Goal: Task Accomplishment & Management: Manage account settings

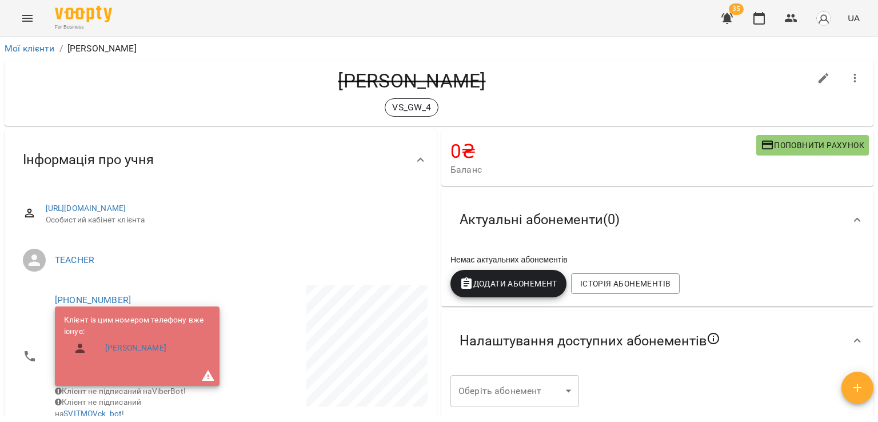
click at [786, 13] on icon "button" at bounding box center [791, 18] width 14 height 14
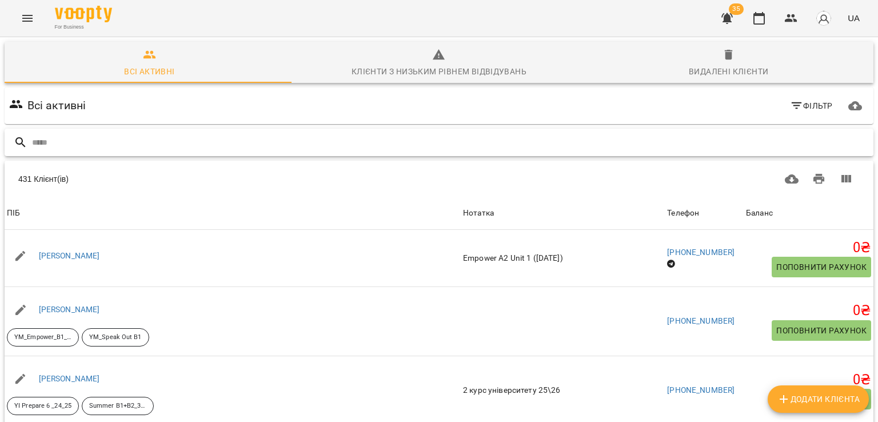
click at [210, 140] on input "text" at bounding box center [450, 142] width 837 height 19
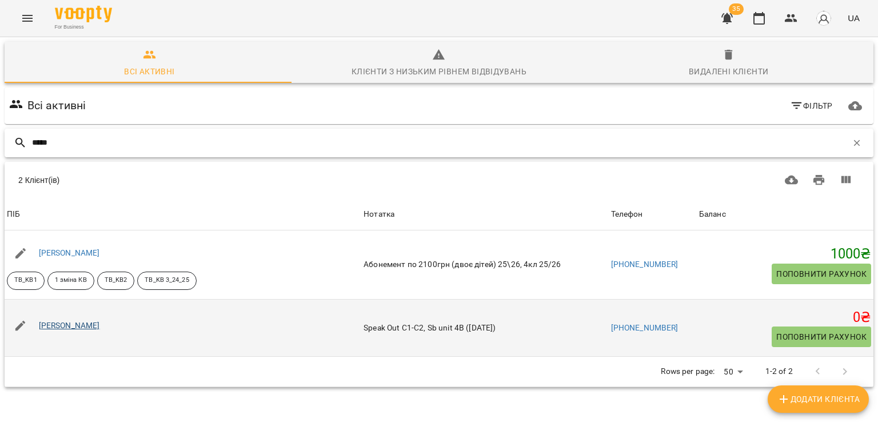
type input "*****"
click at [70, 324] on link "Романенко Сергій" at bounding box center [69, 325] width 61 height 9
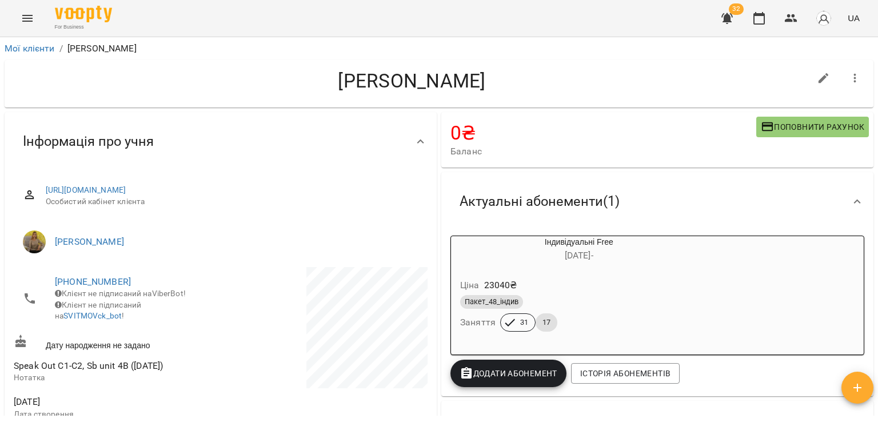
click at [257, 98] on div "Романенко Сергій" at bounding box center [412, 83] width 796 height 29
click at [798, 14] on icon "button" at bounding box center [791, 18] width 14 height 14
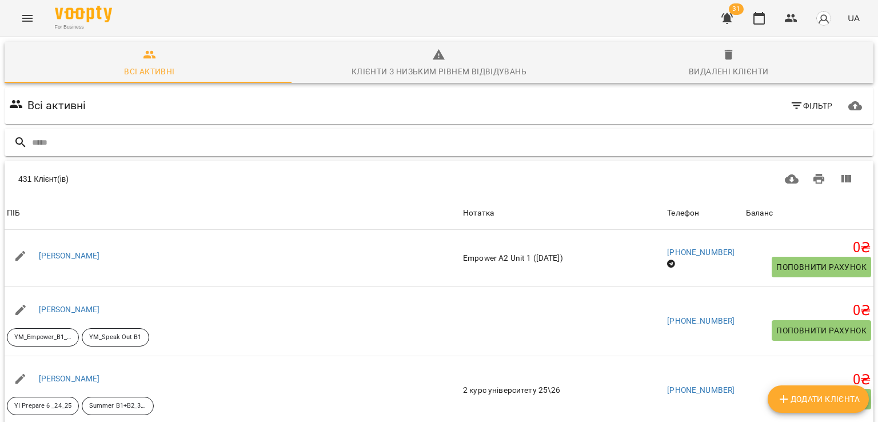
click at [290, 136] on input "text" at bounding box center [450, 142] width 837 height 19
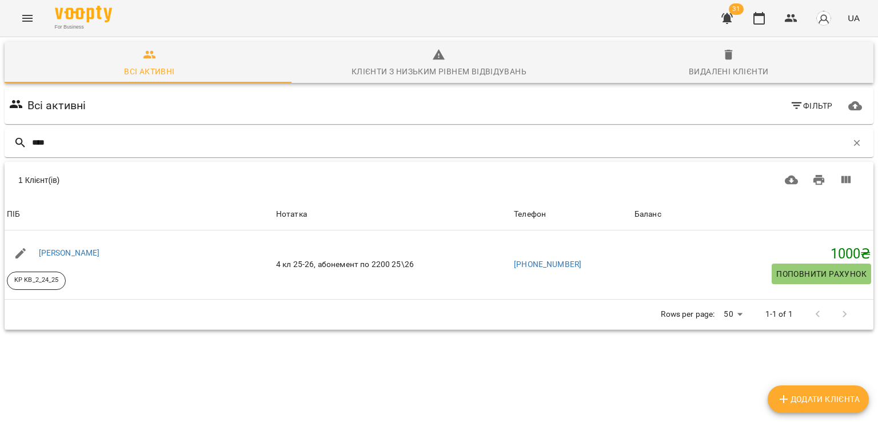
type input "****"
drag, startPoint x: 854, startPoint y: 142, endPoint x: 839, endPoint y: 142, distance: 14.9
click at [852, 142] on button "button" at bounding box center [856, 142] width 19 height 19
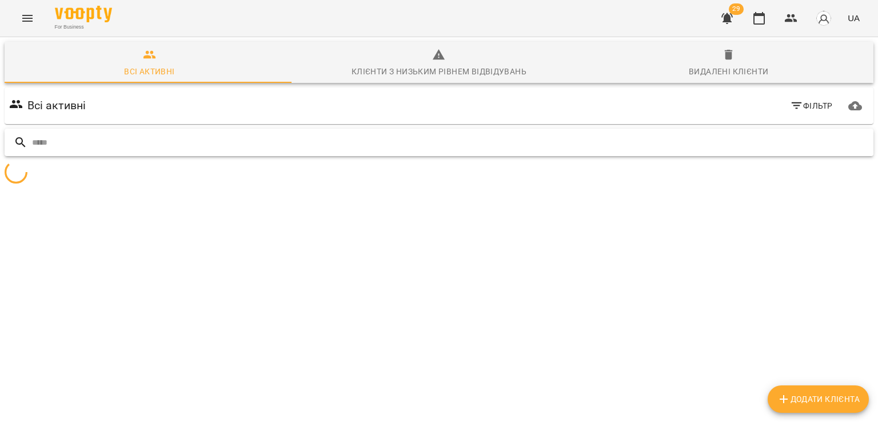
click at [700, 145] on input "text" at bounding box center [450, 142] width 837 height 19
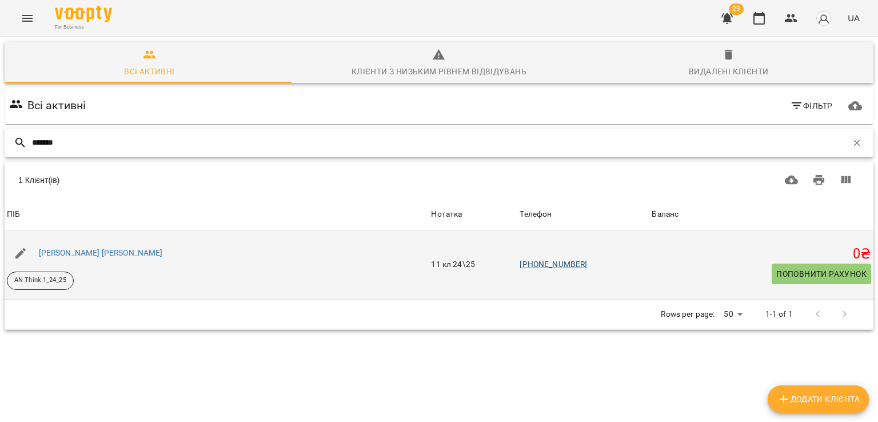
type input "*******"
click at [520, 264] on link "[PHONE_NUMBER]" at bounding box center [553, 264] width 67 height 9
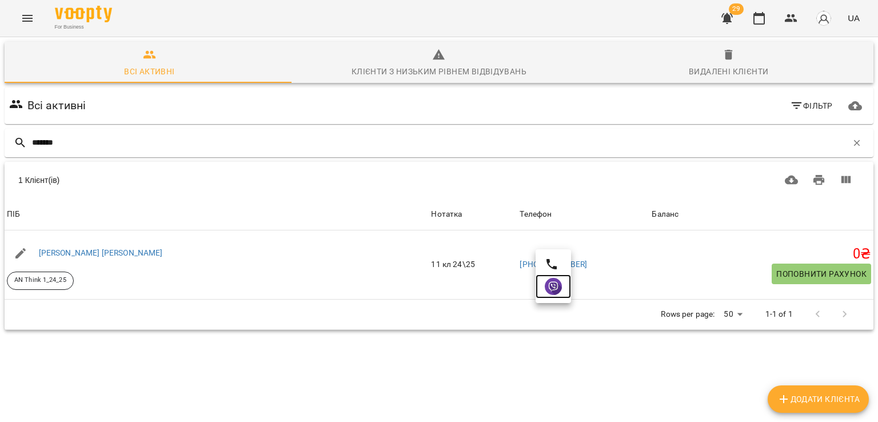
click at [560, 288] on img at bounding box center [553, 286] width 17 height 17
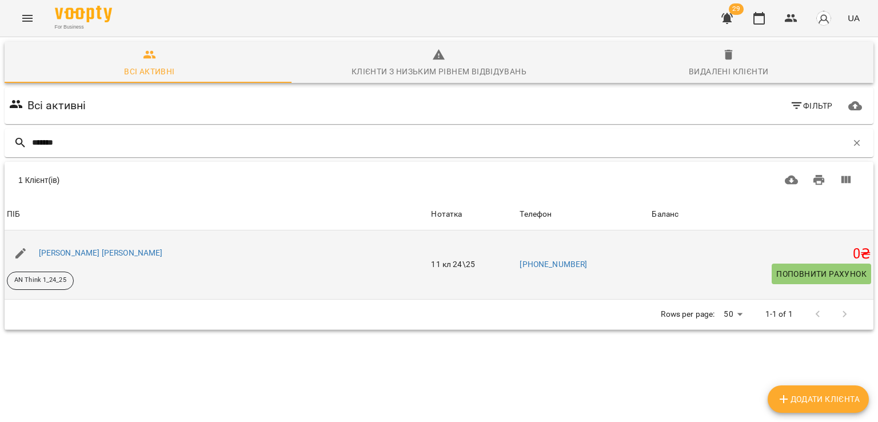
click at [82, 246] on div "[PERSON_NAME] [PERSON_NAME]" at bounding box center [101, 253] width 129 height 16
click at [92, 252] on link "[PERSON_NAME] [PERSON_NAME]" at bounding box center [101, 252] width 124 height 9
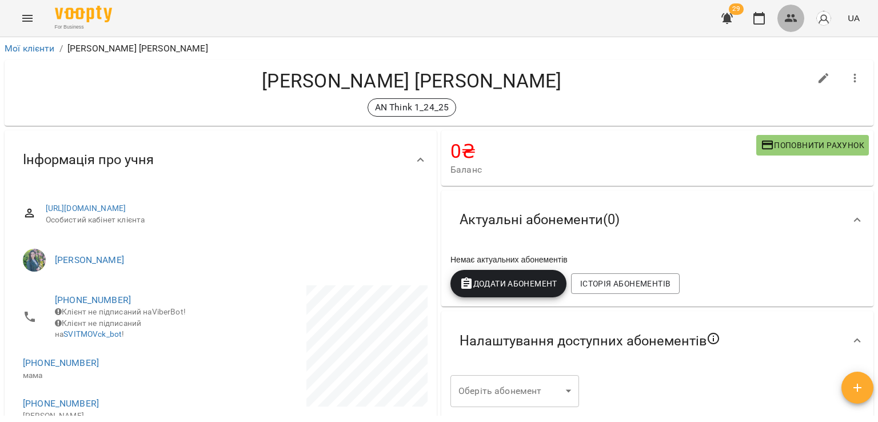
click at [796, 14] on icon "button" at bounding box center [791, 18] width 14 height 14
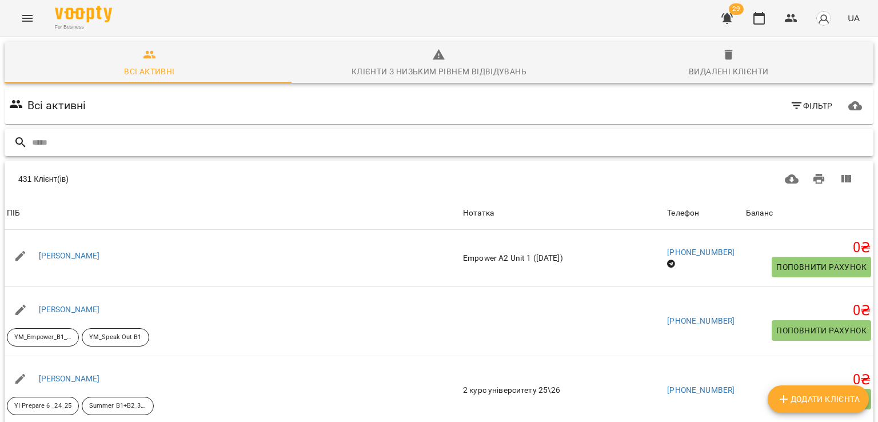
click at [274, 144] on input "text" at bounding box center [450, 142] width 837 height 19
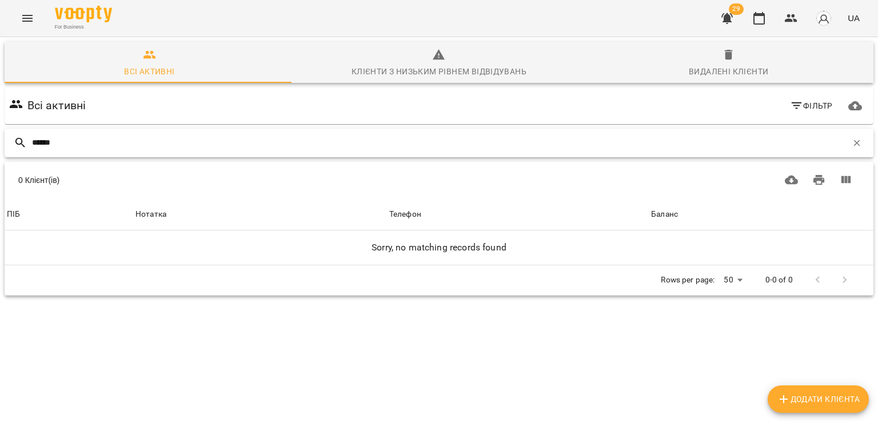
type input "******"
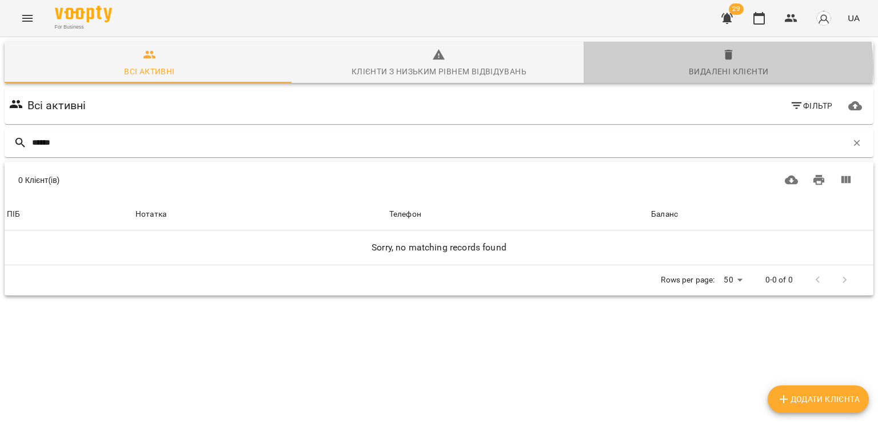
click at [717, 66] on div "Видалені клієнти" at bounding box center [728, 72] width 79 height 14
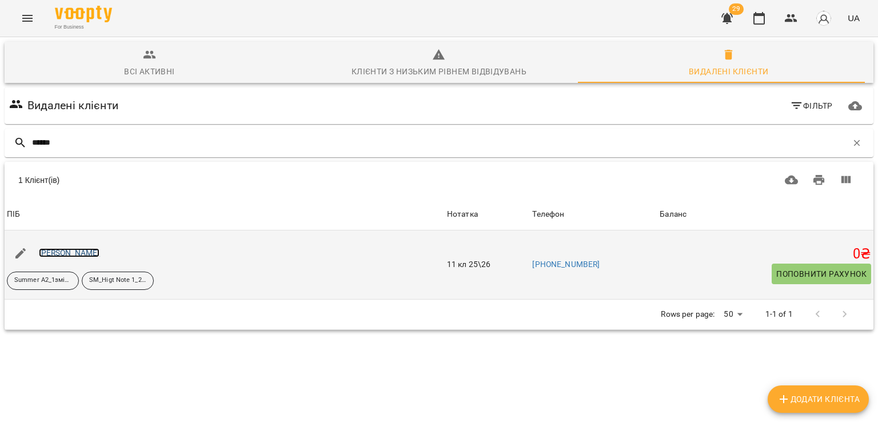
click at [66, 253] on link "Пікуль Евеліна" at bounding box center [69, 252] width 61 height 9
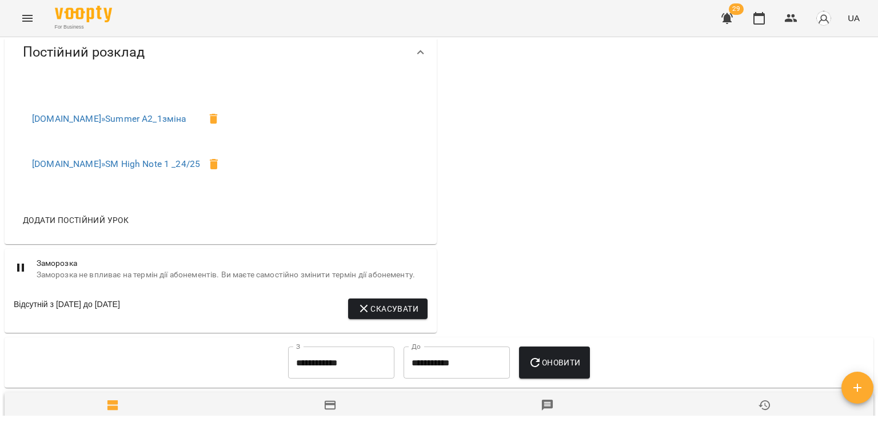
scroll to position [229, 0]
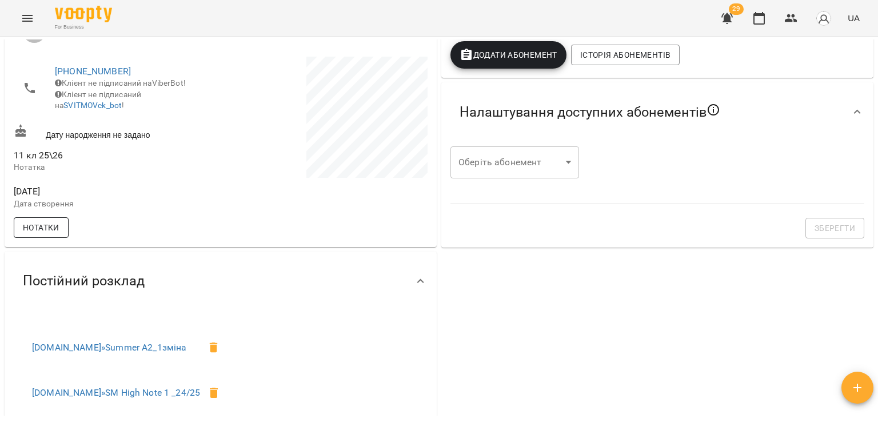
click at [47, 234] on span "Нотатки" at bounding box center [41, 228] width 37 height 14
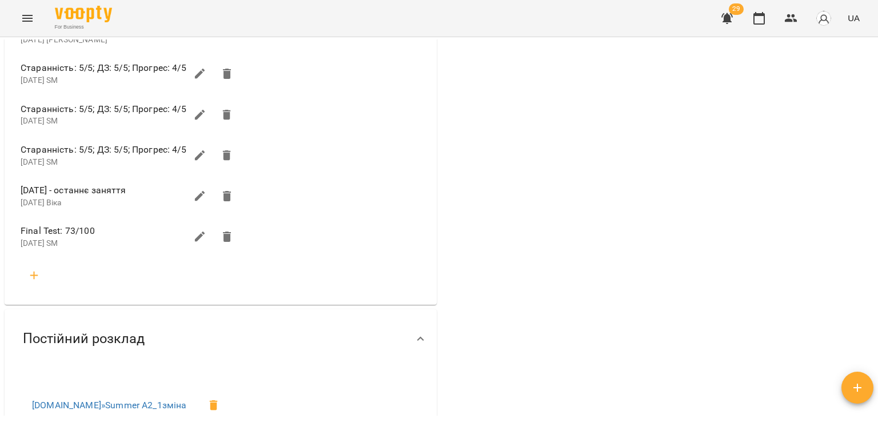
scroll to position [515, 0]
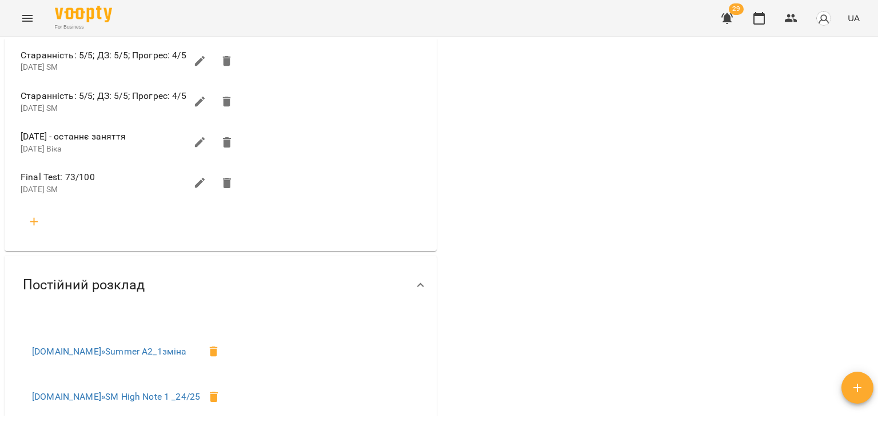
click at [37, 226] on icon "button" at bounding box center [34, 222] width 8 height 8
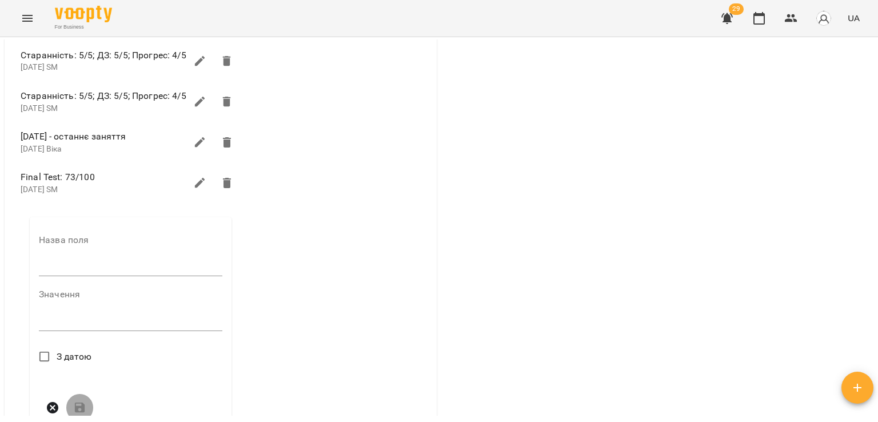
drag, startPoint x: 106, startPoint y: 268, endPoint x: 113, endPoint y: 268, distance: 7.4
click at [106, 268] on input "text" at bounding box center [131, 267] width 184 height 18
type input "****"
click at [78, 331] on textarea at bounding box center [131, 325] width 184 height 11
click at [185, 327] on textarea "**********" at bounding box center [130, 321] width 182 height 11
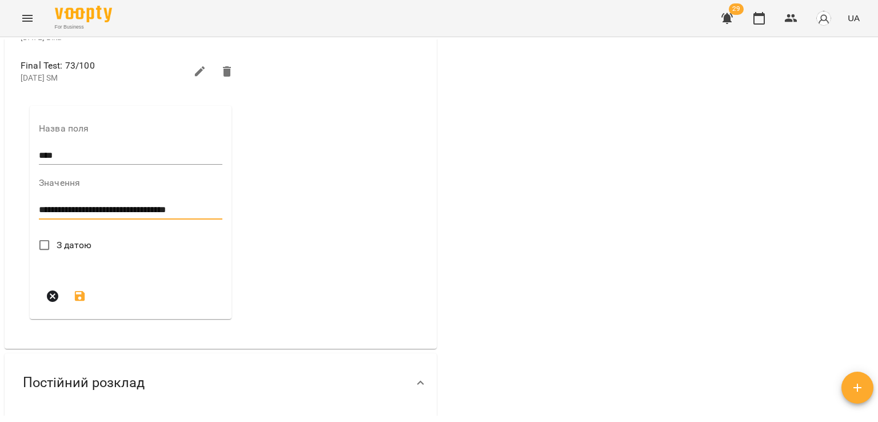
scroll to position [629, 0]
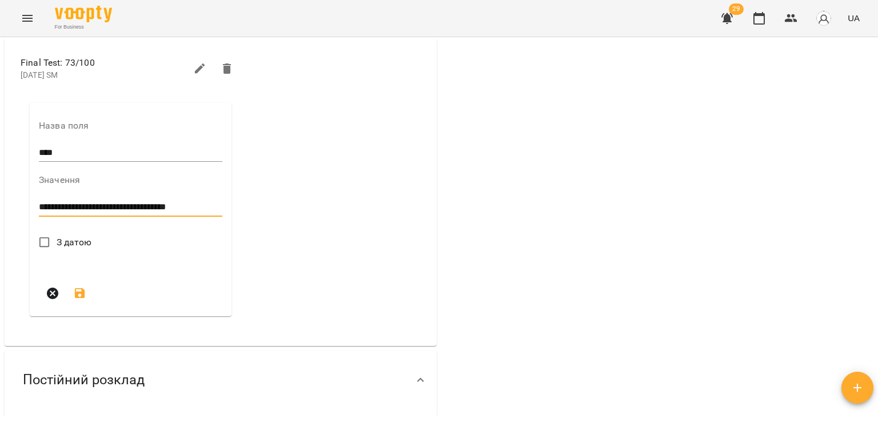
type textarea "**********"
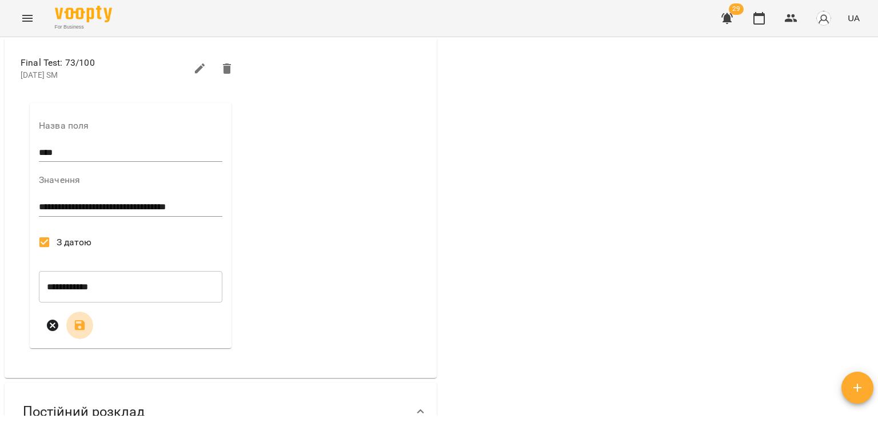
click at [84, 330] on icon "submit" at bounding box center [80, 325] width 10 height 10
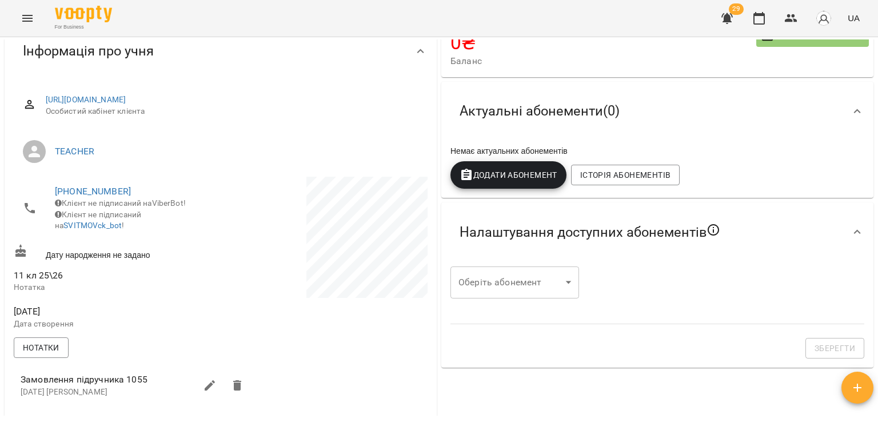
scroll to position [0, 0]
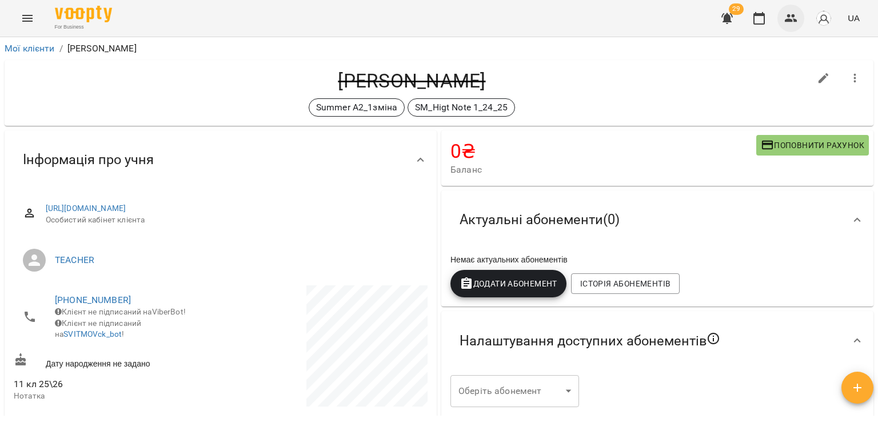
click at [787, 12] on icon "button" at bounding box center [791, 18] width 14 height 14
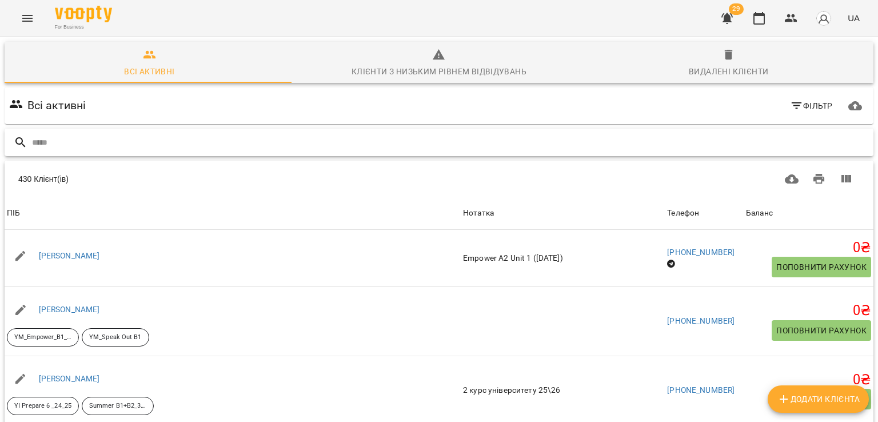
click at [199, 137] on input "text" at bounding box center [450, 142] width 837 height 19
click at [728, 60] on span "Видалені клієнти" at bounding box center [729, 63] width 276 height 31
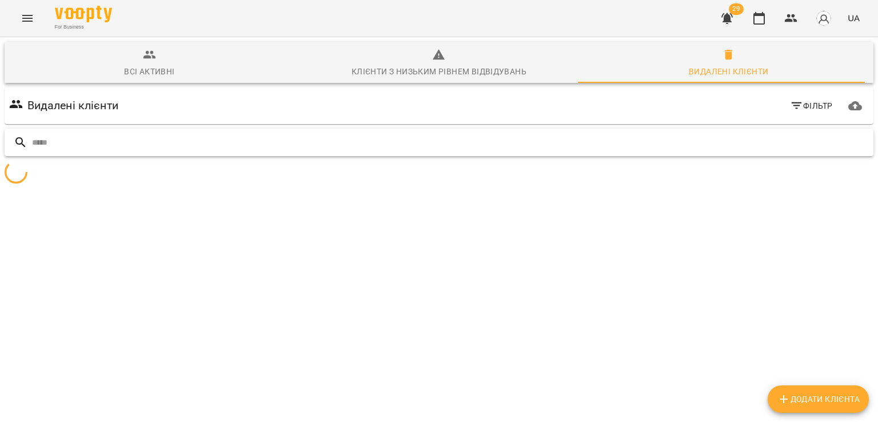
click at [268, 149] on input "text" at bounding box center [450, 142] width 837 height 19
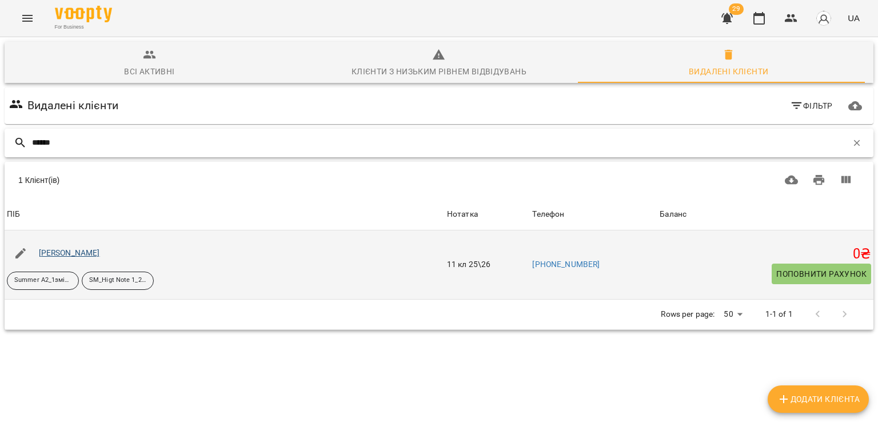
type input "******"
click at [75, 249] on link "Пікуль Евеліна" at bounding box center [69, 252] width 61 height 9
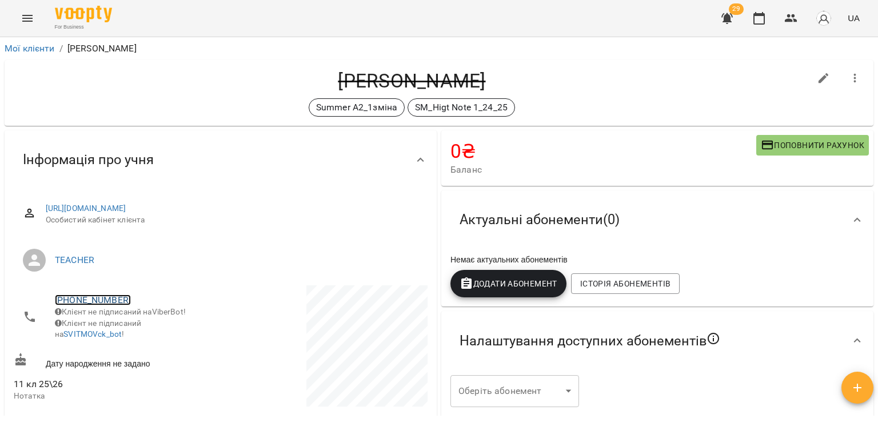
click at [87, 296] on link "+380984580050" at bounding box center [93, 299] width 76 height 11
click at [140, 321] on img at bounding box center [139, 321] width 17 height 17
click at [125, 94] on div "Пікуль Евеліна Summer A2_1зміна SM_Higt Note 1_24_25" at bounding box center [412, 92] width 796 height 47
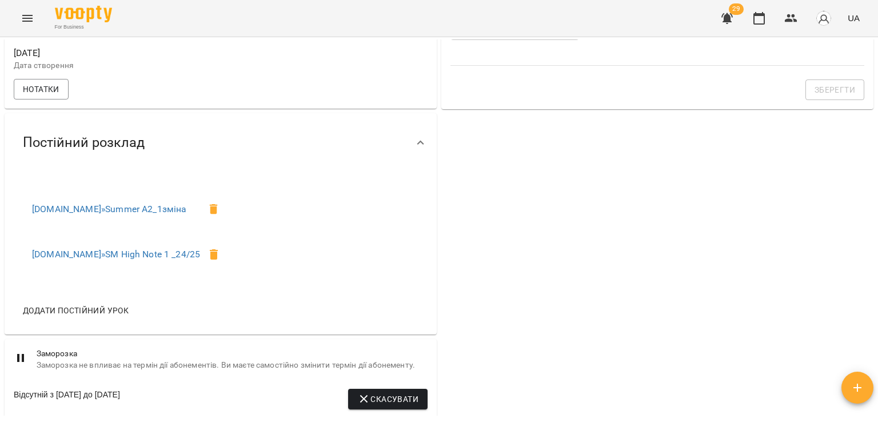
scroll to position [343, 0]
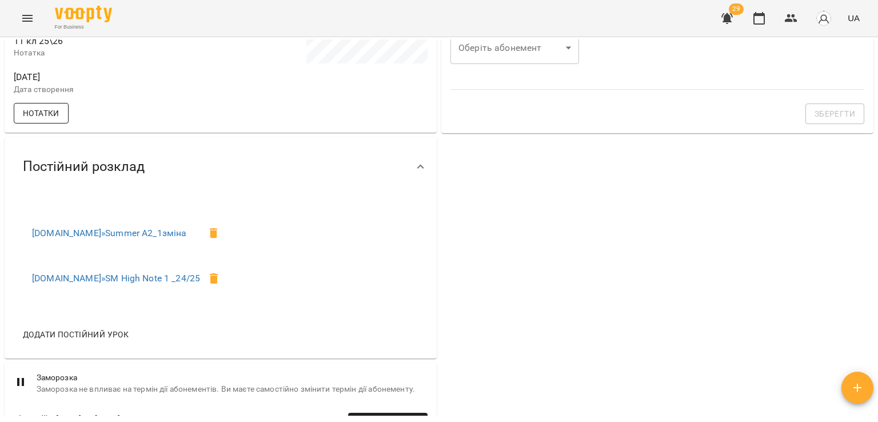
click at [52, 120] on span "Нотатки" at bounding box center [41, 113] width 37 height 14
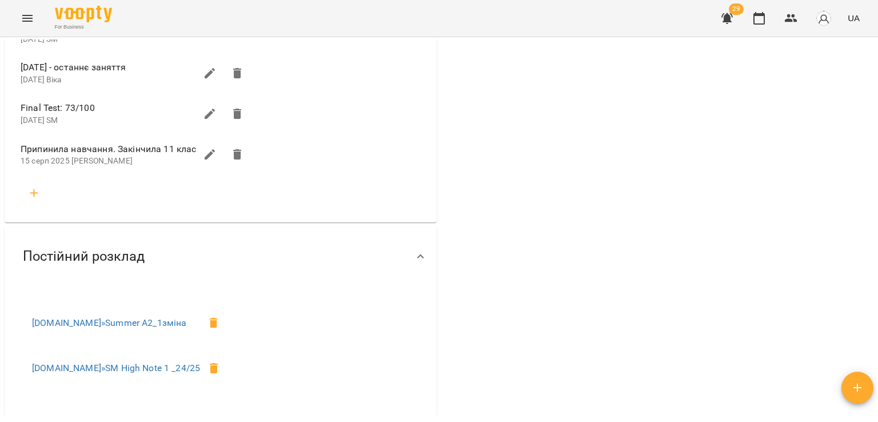
scroll to position [629, 0]
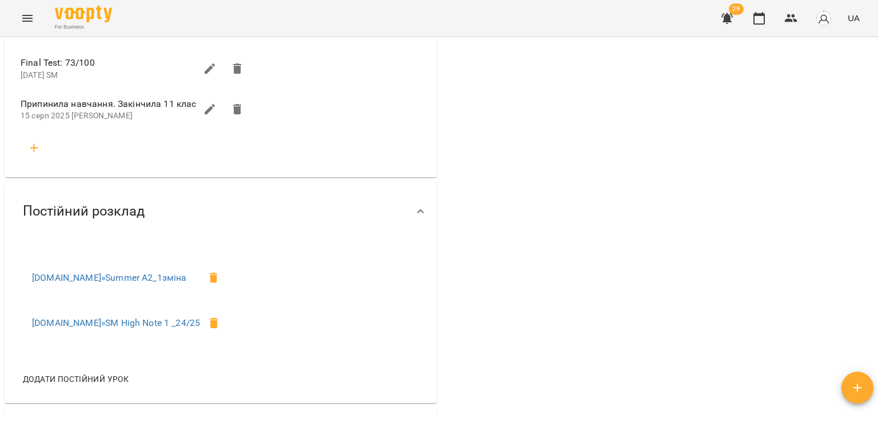
click at [203, 116] on icon "button" at bounding box center [210, 109] width 14 height 14
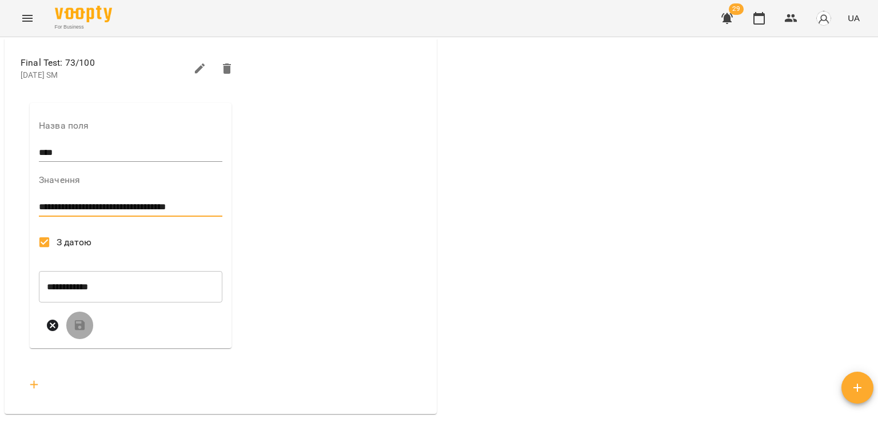
drag, startPoint x: 217, startPoint y: 214, endPoint x: 147, endPoint y: 215, distance: 70.3
click at [147, 213] on textarea "**********" at bounding box center [130, 207] width 182 height 11
type textarea "**********"
click at [81, 330] on icon "submit" at bounding box center [80, 325] width 10 height 10
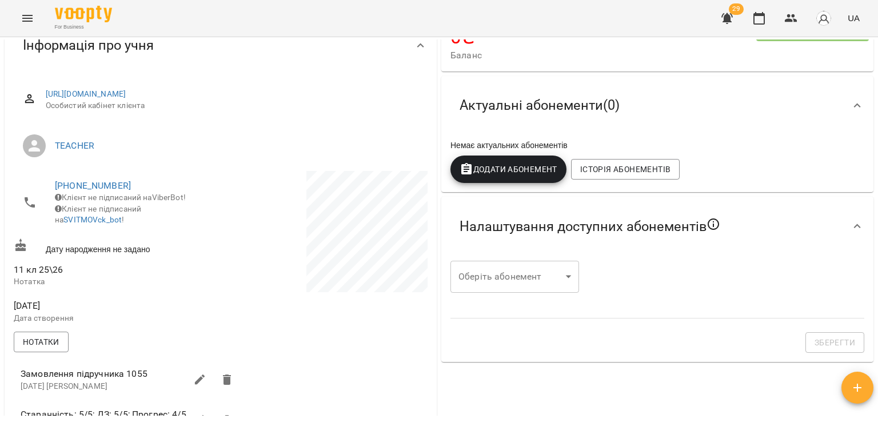
scroll to position [0, 0]
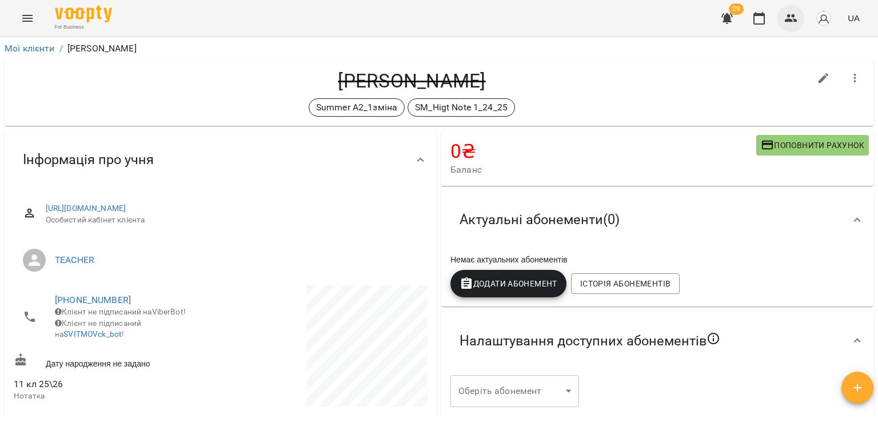
click at [798, 15] on button "button" at bounding box center [791, 18] width 27 height 27
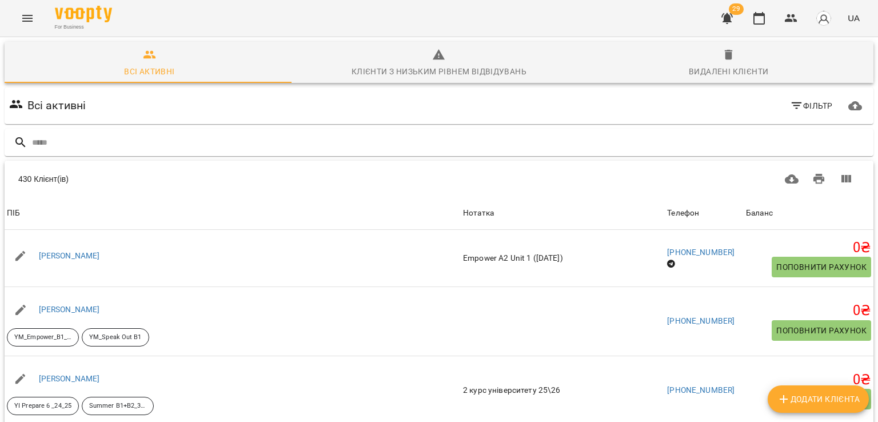
click at [243, 128] on div at bounding box center [439, 142] width 874 height 33
click at [237, 141] on input "text" at bounding box center [450, 142] width 837 height 19
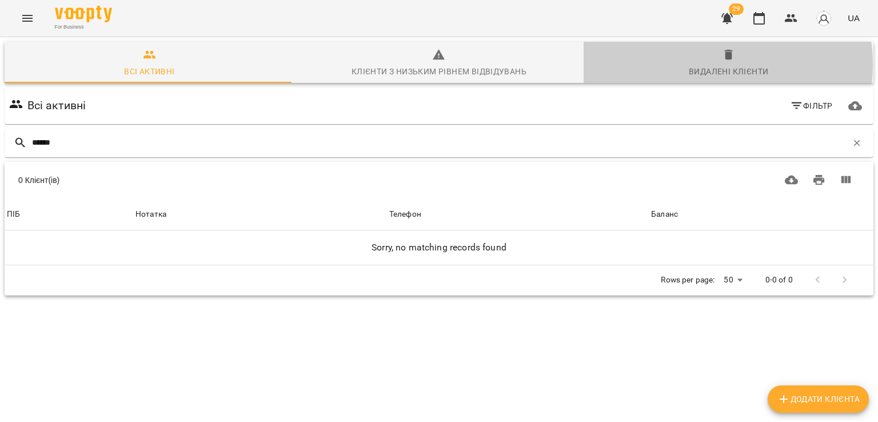
click at [702, 65] on div "Видалені клієнти" at bounding box center [728, 72] width 79 height 14
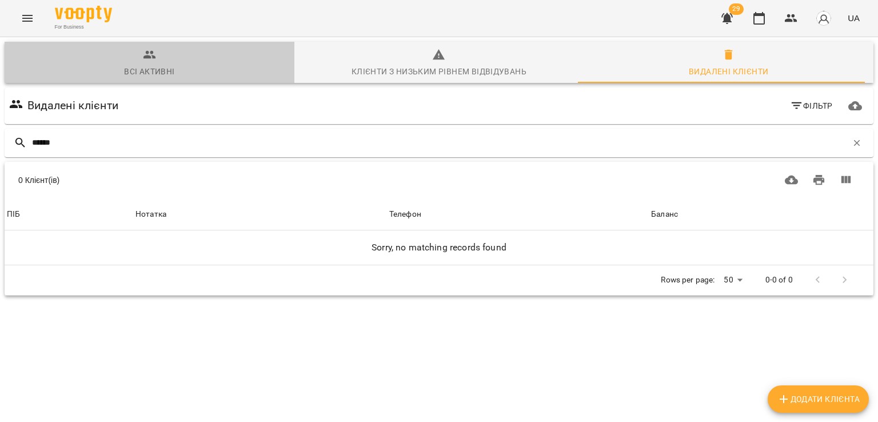
click at [166, 69] on div "Всі активні" at bounding box center [149, 72] width 50 height 14
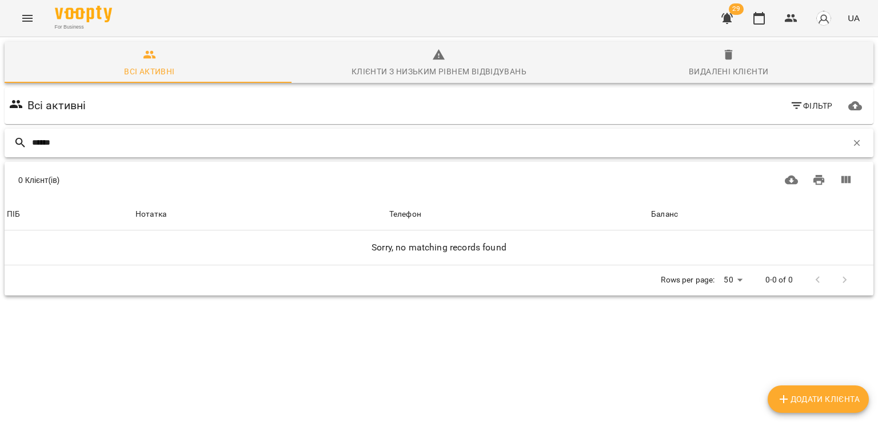
click at [69, 145] on input "******" at bounding box center [439, 142] width 815 height 19
type input "*****"
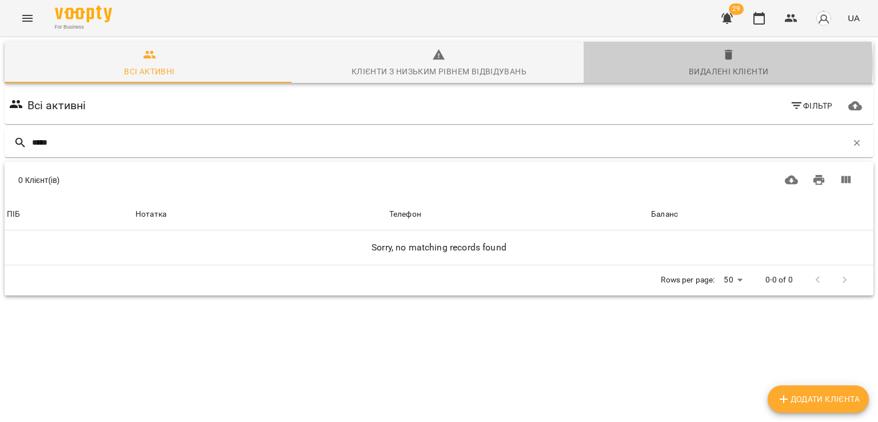
click at [687, 64] on span "Видалені клієнти" at bounding box center [729, 63] width 276 height 31
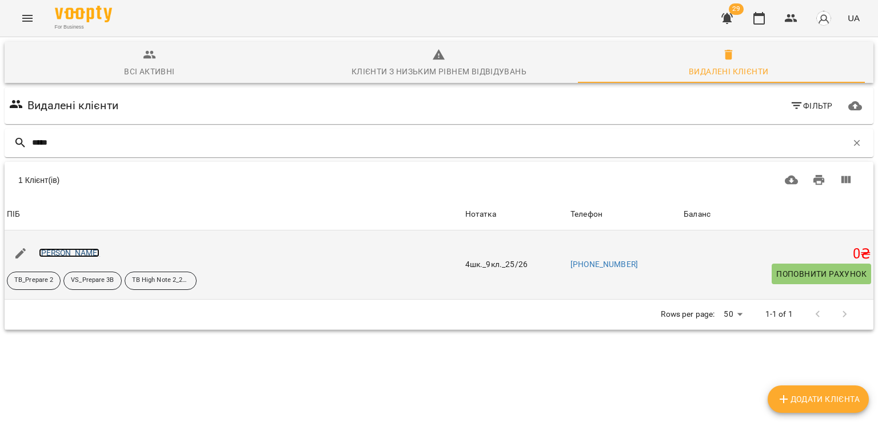
click at [70, 257] on link "Сьобко Нікіта" at bounding box center [69, 252] width 61 height 9
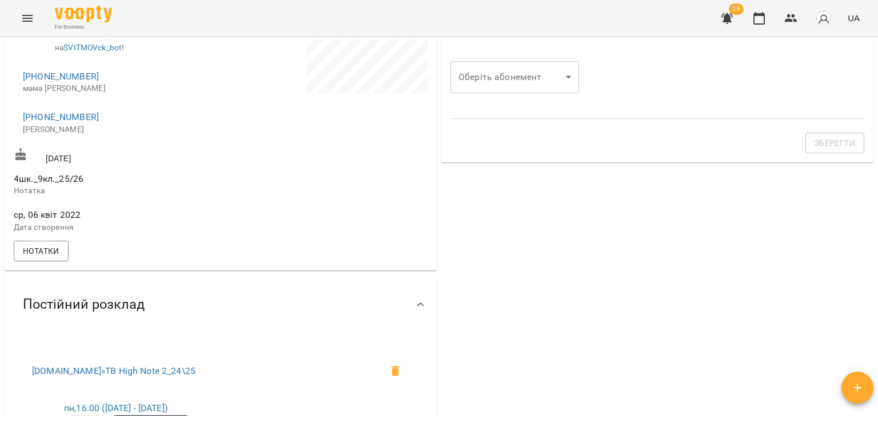
scroll to position [400, 0]
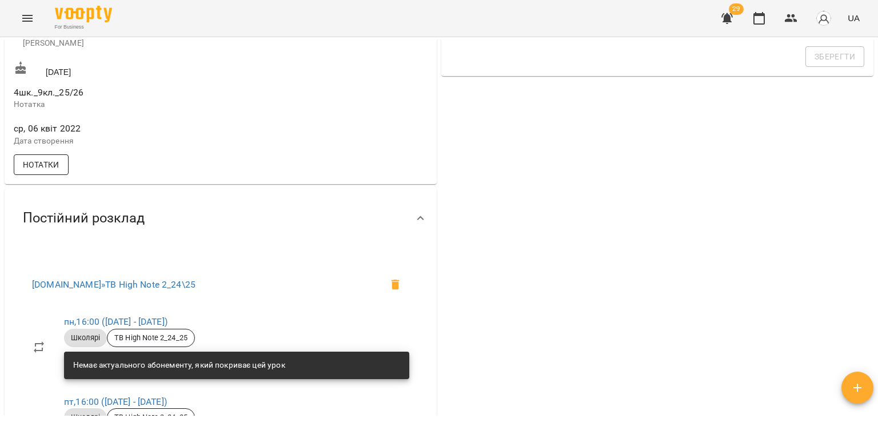
click at [30, 168] on span "Нотатки" at bounding box center [41, 165] width 37 height 14
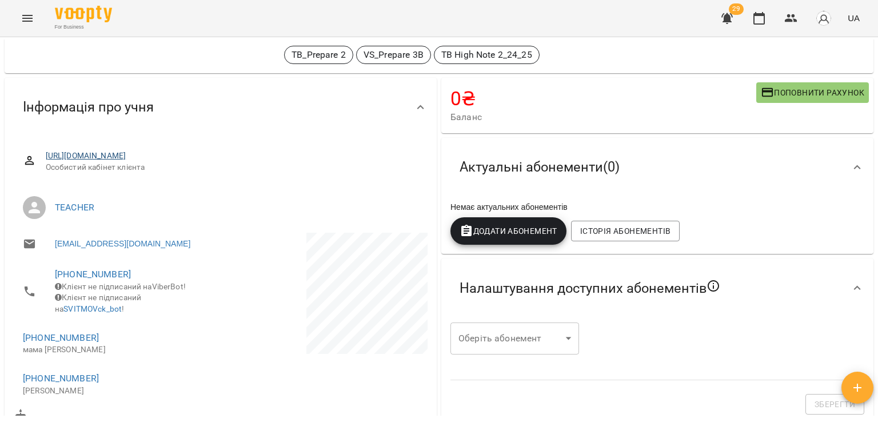
scroll to position [0, 0]
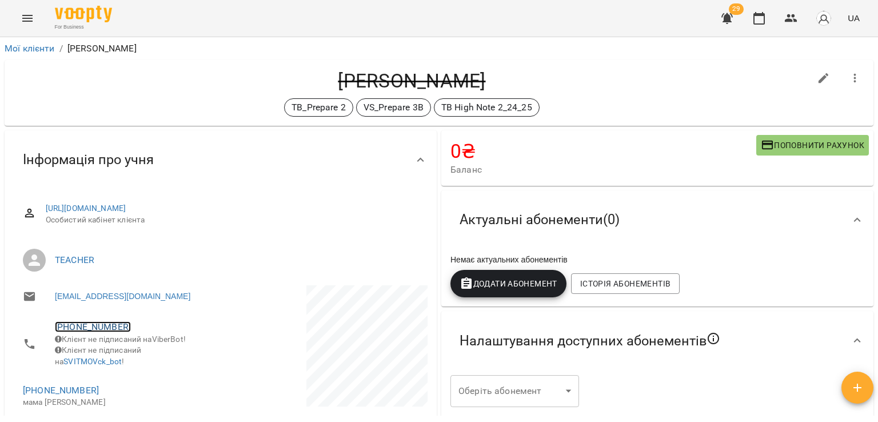
click at [87, 321] on link "+380931862511" at bounding box center [93, 326] width 76 height 11
click at [133, 359] on link at bounding box center [139, 349] width 35 height 24
click at [114, 95] on div "Сьобко Нікіта TB_Prepare 2 VS_Prepare 3B TB High Note 2_24_25" at bounding box center [412, 92] width 796 height 47
click at [91, 328] on link "+380931862511" at bounding box center [93, 326] width 76 height 11
click at [148, 347] on link at bounding box center [139, 349] width 35 height 24
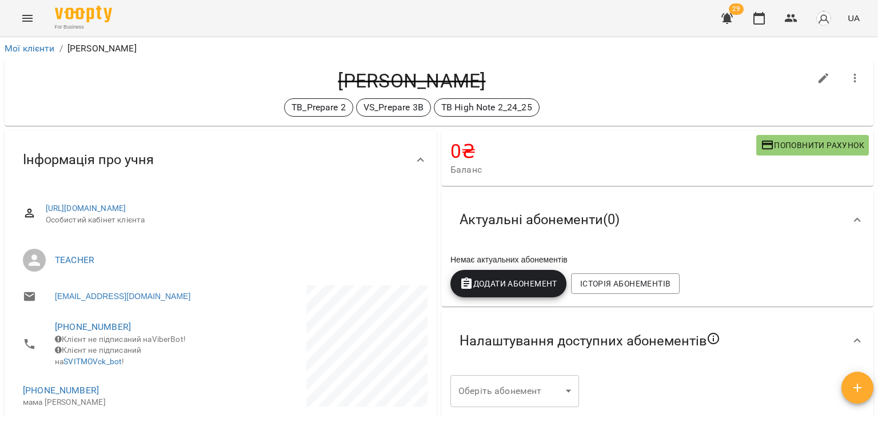
click at [138, 75] on h4 "Сьобко Нікіта" at bounding box center [412, 80] width 796 height 23
click at [819, 77] on icon "button" at bounding box center [824, 78] width 10 height 10
select select "**"
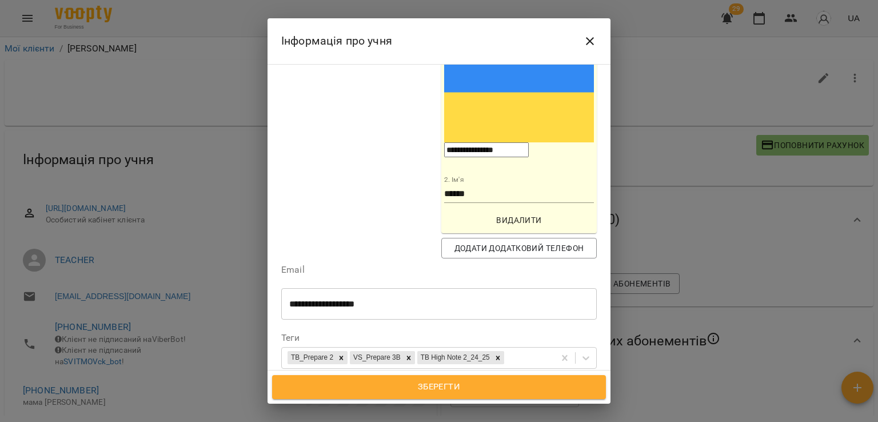
scroll to position [286, 0]
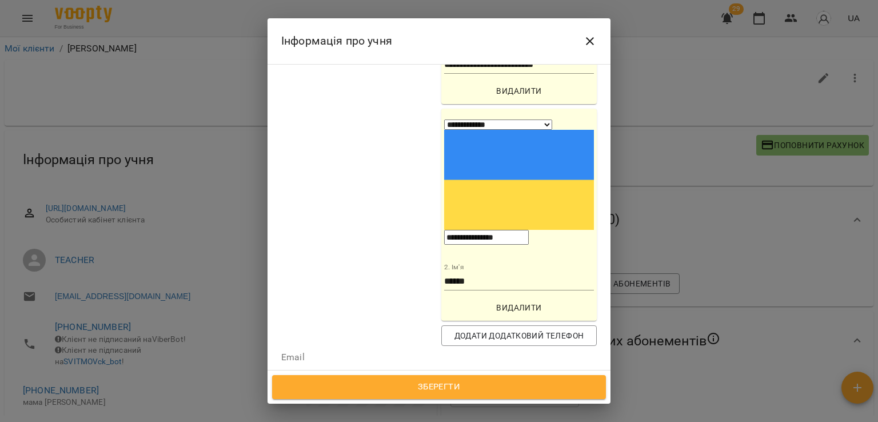
click at [588, 44] on icon "Close" at bounding box center [590, 41] width 14 height 14
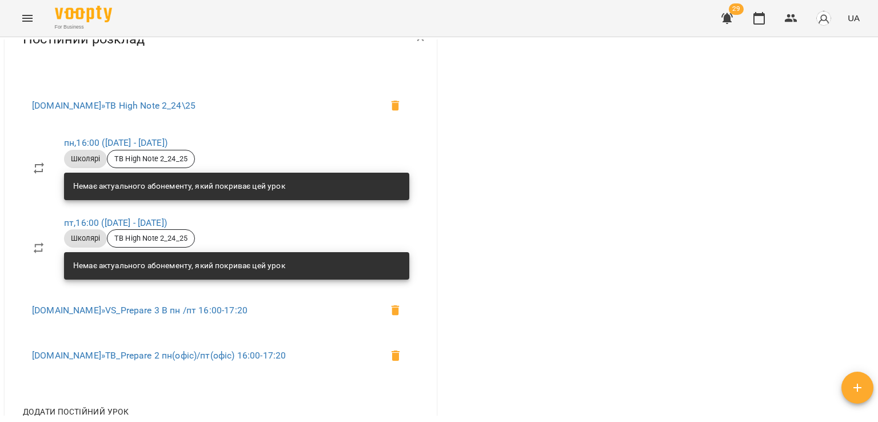
scroll to position [1372, 0]
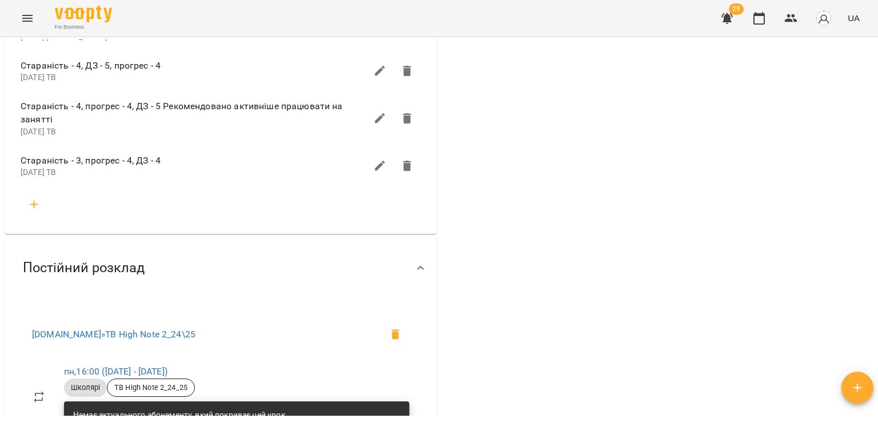
click at [30, 212] on icon "button" at bounding box center [34, 205] width 14 height 14
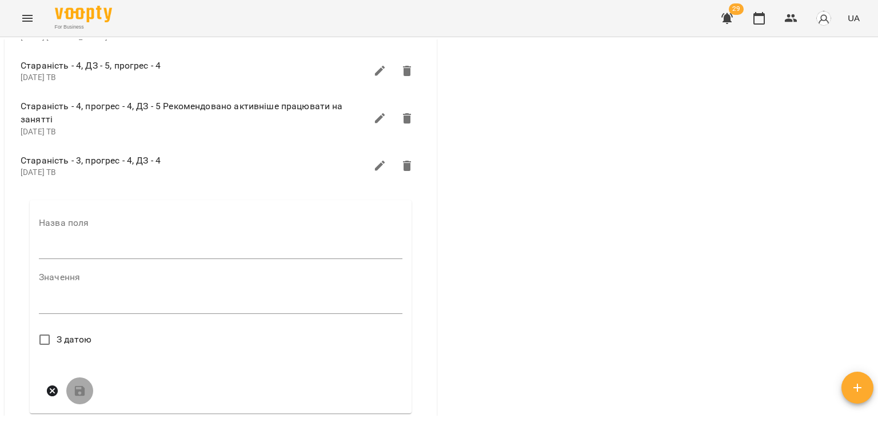
click at [98, 256] on input "text" at bounding box center [221, 250] width 364 height 18
type input "****"
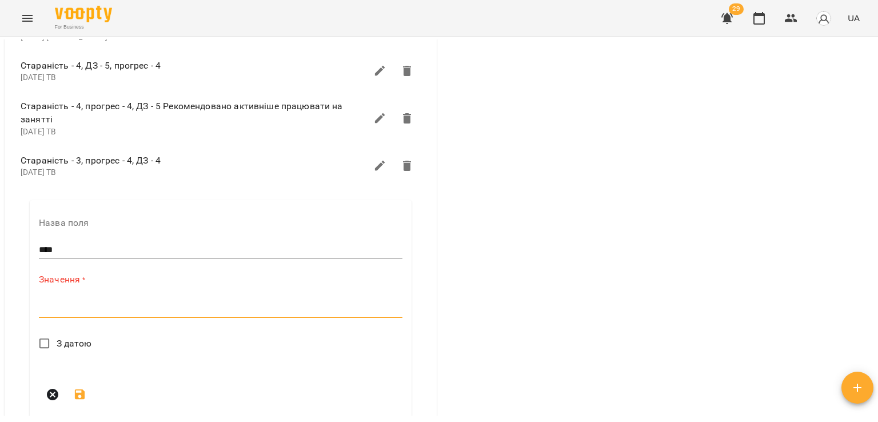
click at [83, 314] on textarea at bounding box center [221, 308] width 364 height 11
type textarea "*"
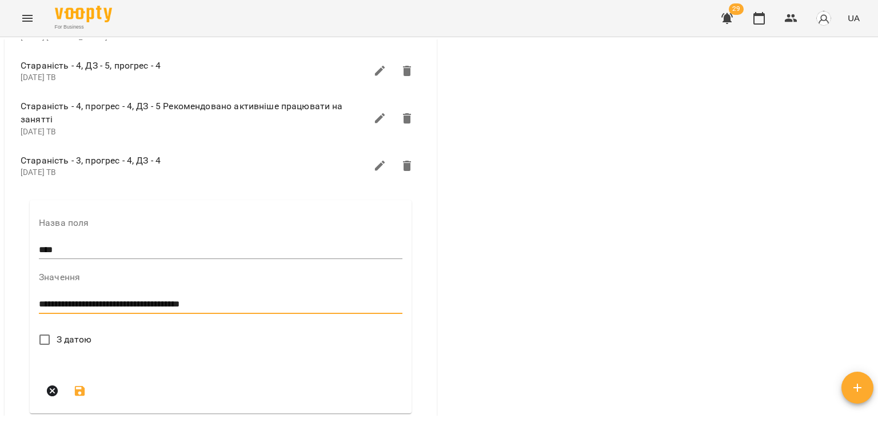
type textarea "**********"
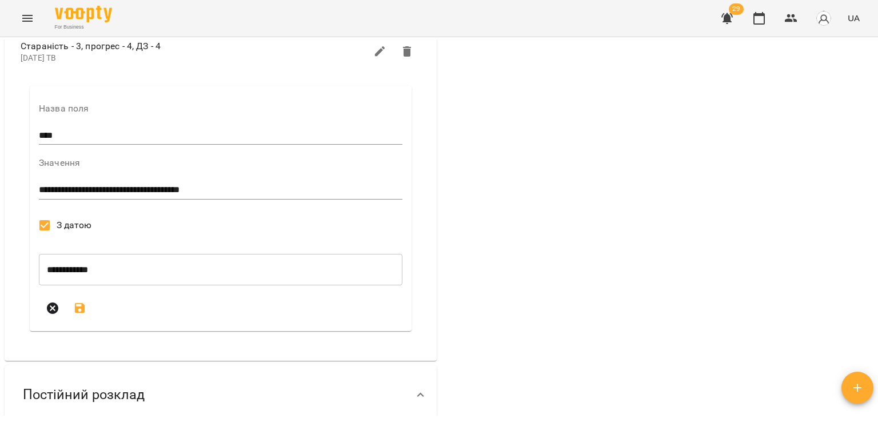
drag, startPoint x: 76, startPoint y: 314, endPoint x: 95, endPoint y: 314, distance: 19.4
click at [77, 314] on icon "submit" at bounding box center [80, 308] width 14 height 14
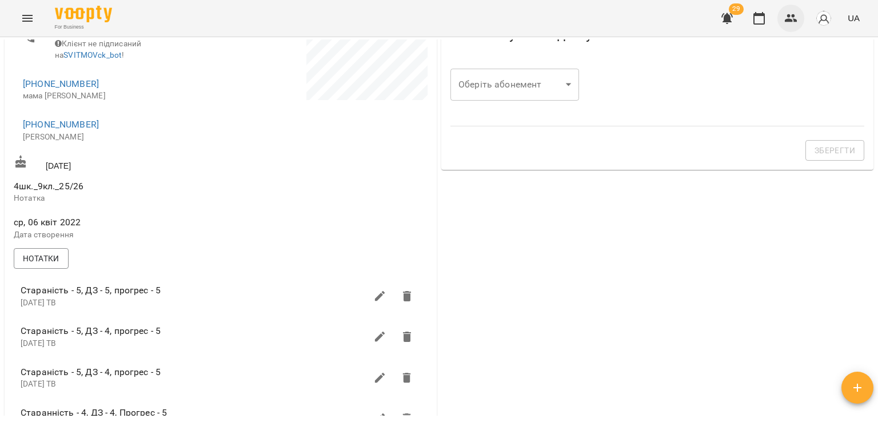
scroll to position [286, 0]
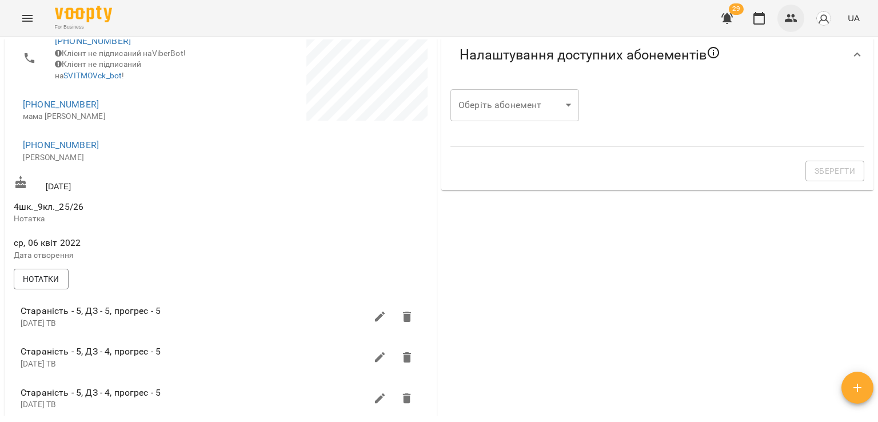
click at [795, 13] on icon "button" at bounding box center [791, 18] width 14 height 14
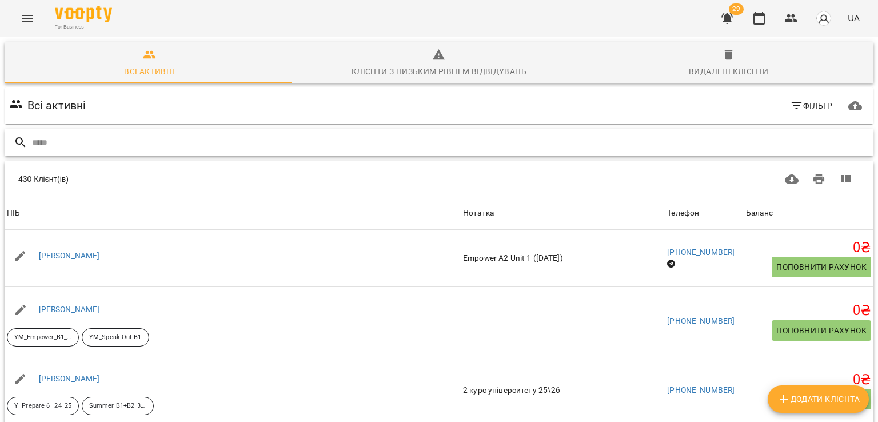
click at [258, 148] on input "text" at bounding box center [450, 142] width 837 height 19
click at [758, 82] on button "Видалені клієнти" at bounding box center [729, 62] width 290 height 41
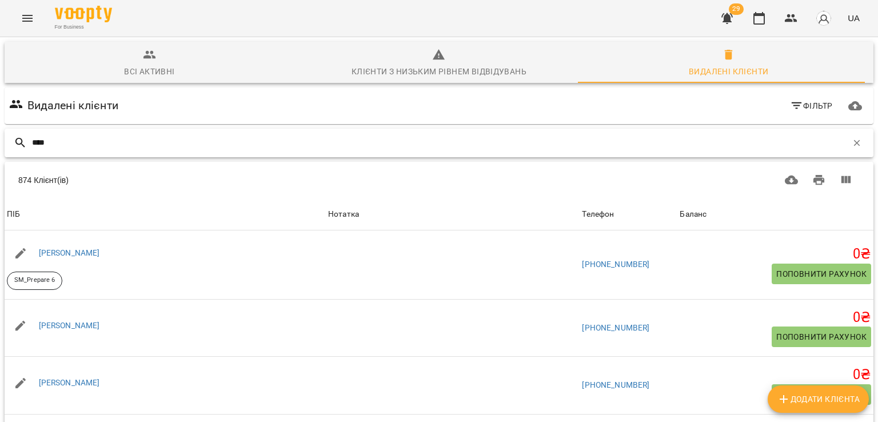
click at [83, 145] on input "****" at bounding box center [439, 142] width 815 height 19
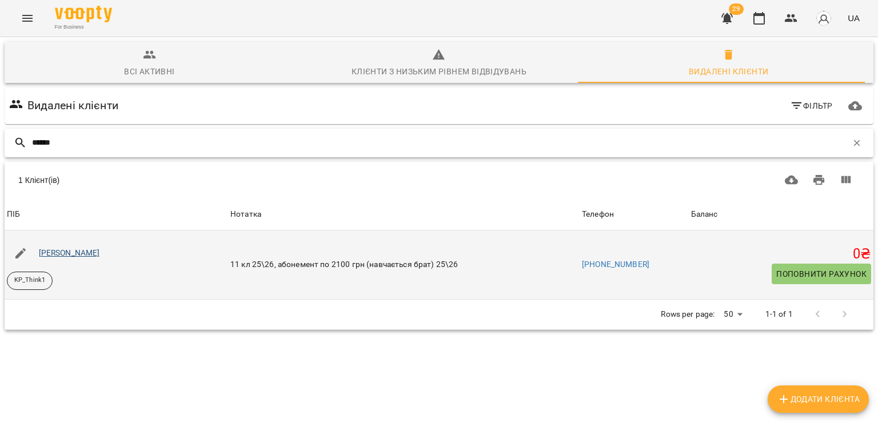
type input "******"
click at [74, 248] on link "Сирота Софія" at bounding box center [69, 252] width 61 height 9
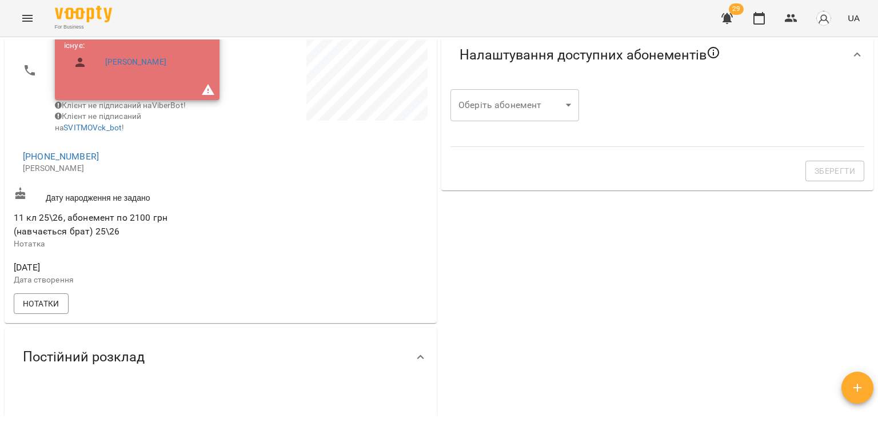
scroll to position [515, 0]
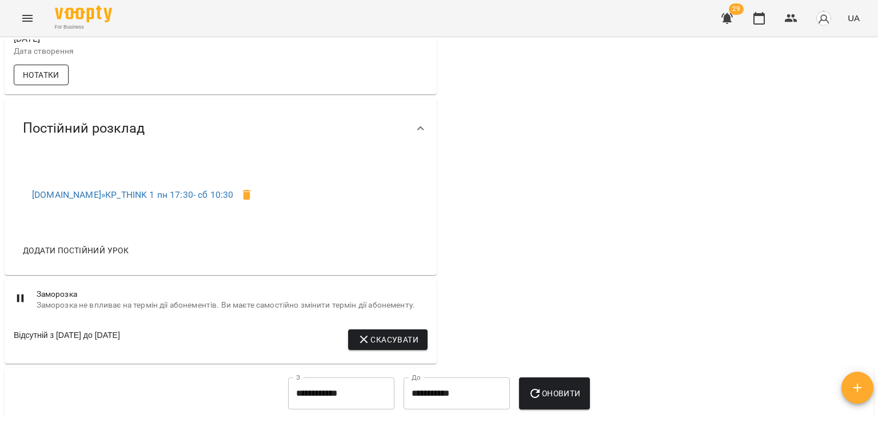
click at [42, 82] on span "Нотатки" at bounding box center [41, 75] width 37 height 14
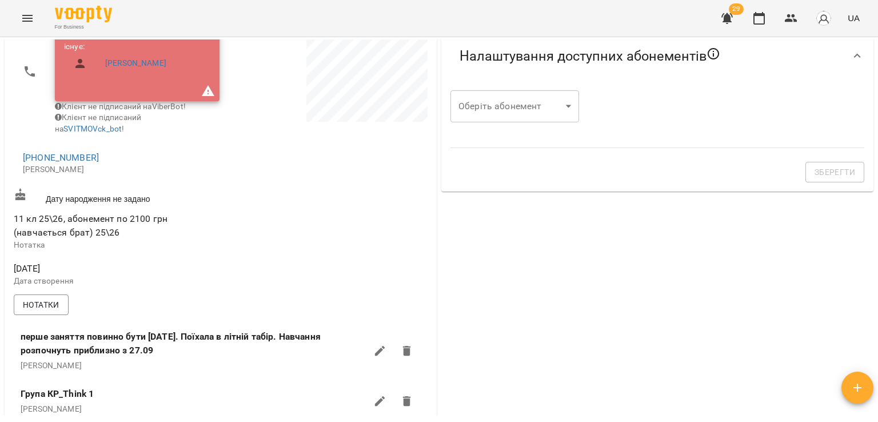
scroll to position [0, 0]
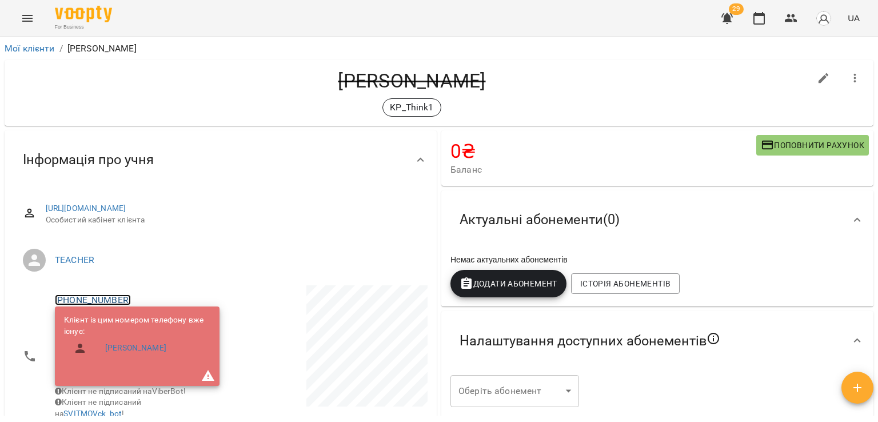
click at [87, 296] on link "[PHONE_NUMBER]" at bounding box center [93, 299] width 76 height 11
click at [146, 316] on img at bounding box center [139, 321] width 17 height 17
drag, startPoint x: 98, startPoint y: 116, endPoint x: 110, endPoint y: 107, distance: 15.1
click at [98, 116] on div "KP_Think1" at bounding box center [412, 107] width 796 height 18
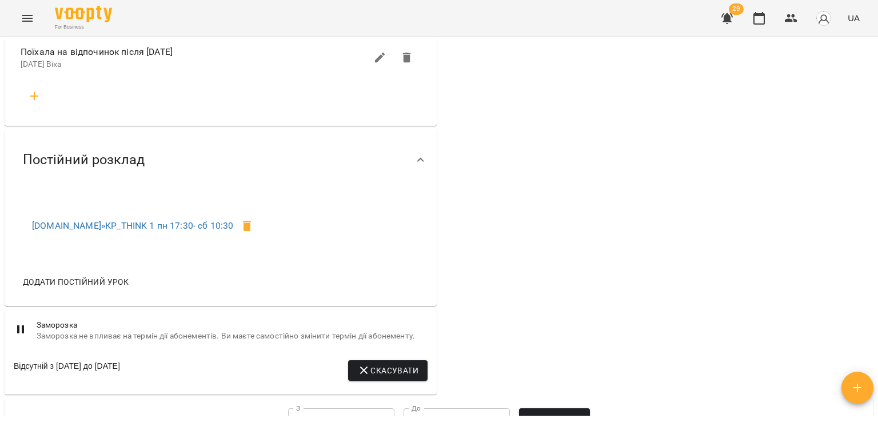
scroll to position [800, 0]
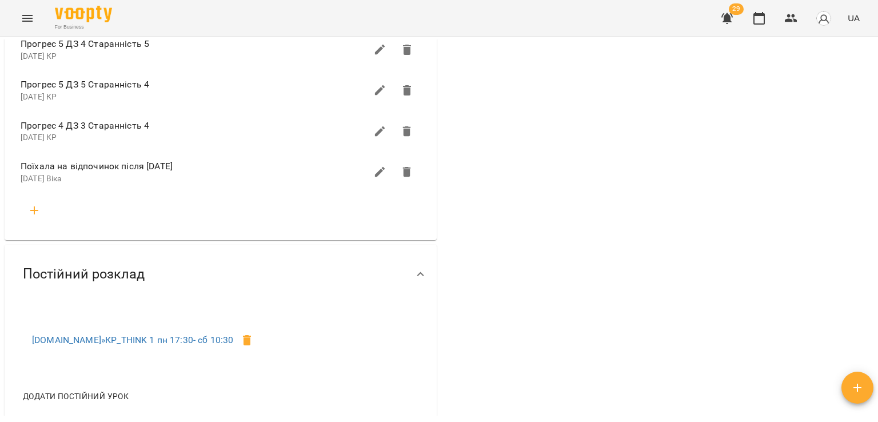
click at [41, 221] on button "button" at bounding box center [34, 210] width 27 height 27
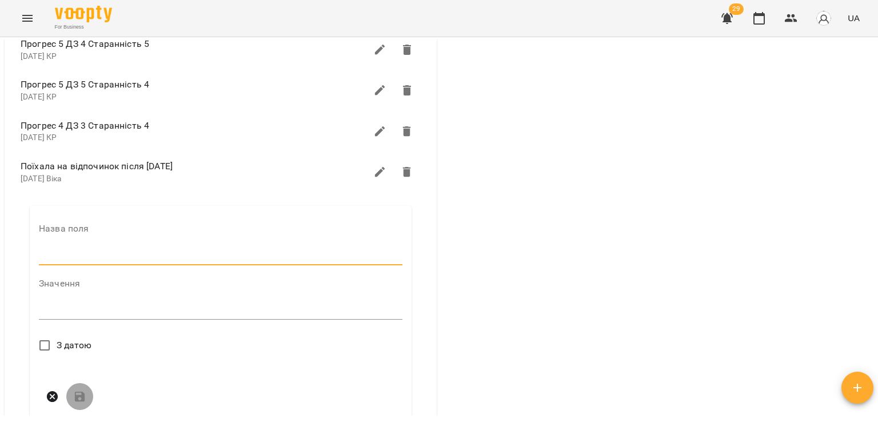
drag, startPoint x: 158, startPoint y: 266, endPoint x: 168, endPoint y: 266, distance: 9.7
click at [158, 265] on input "text" at bounding box center [221, 256] width 364 height 18
type input "****"
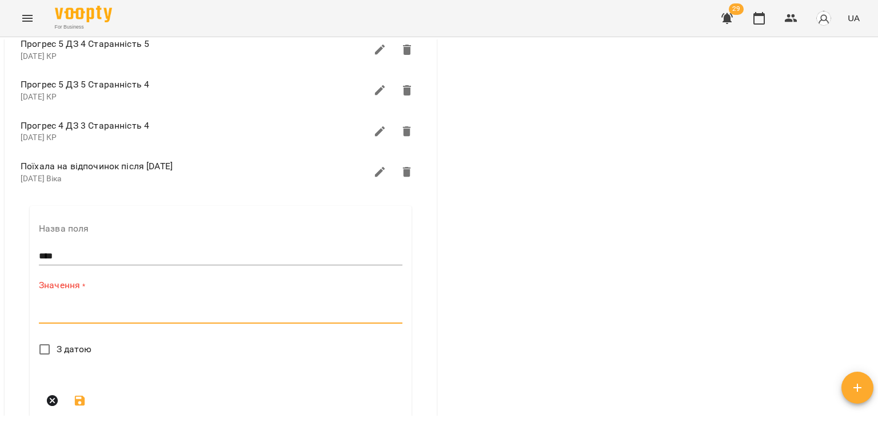
click at [112, 320] on textarea at bounding box center [221, 314] width 364 height 11
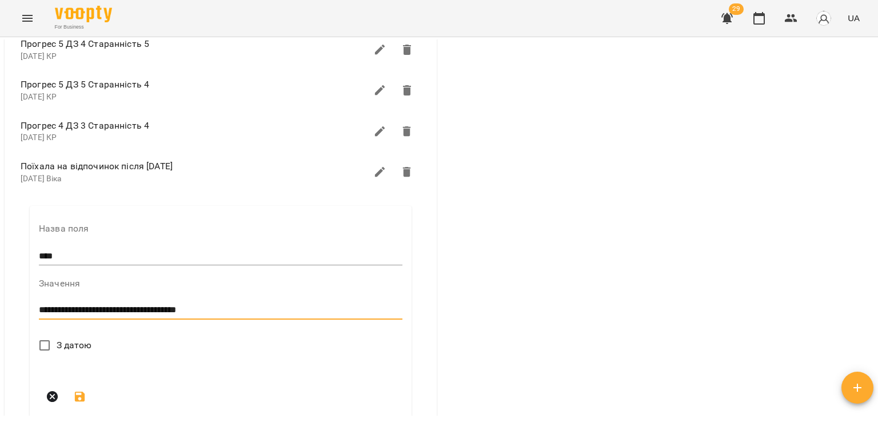
click at [248, 313] on textarea "**********" at bounding box center [218, 310] width 359 height 11
click at [39, 316] on textarea "**********" at bounding box center [218, 310] width 359 height 11
type textarea "**********"
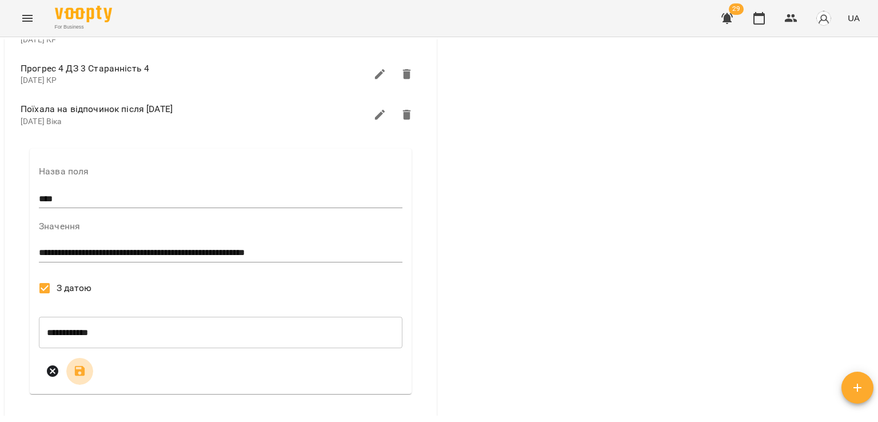
click at [84, 369] on button "submit" at bounding box center [79, 370] width 27 height 27
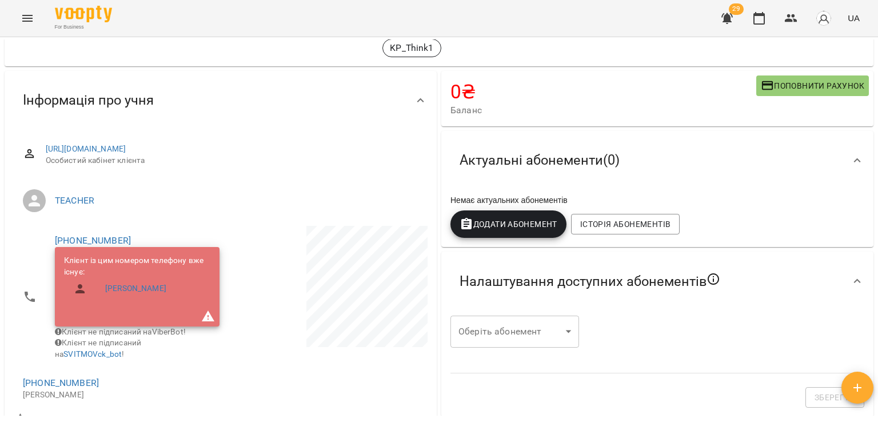
scroll to position [0, 0]
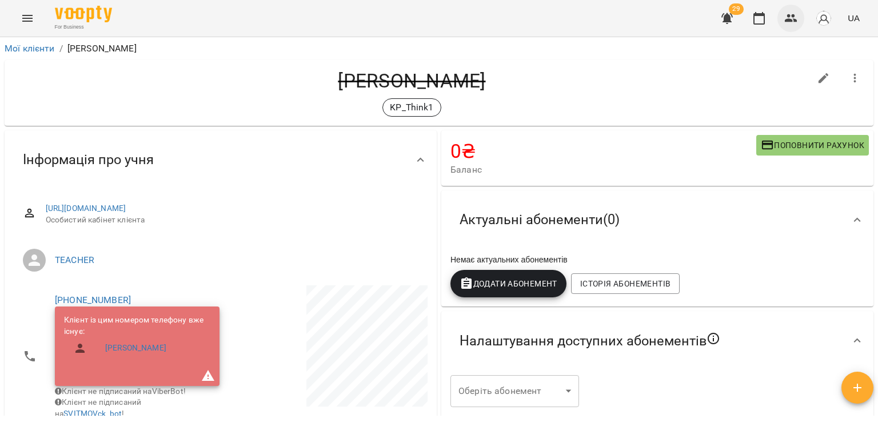
click at [792, 22] on icon "button" at bounding box center [791, 18] width 13 height 8
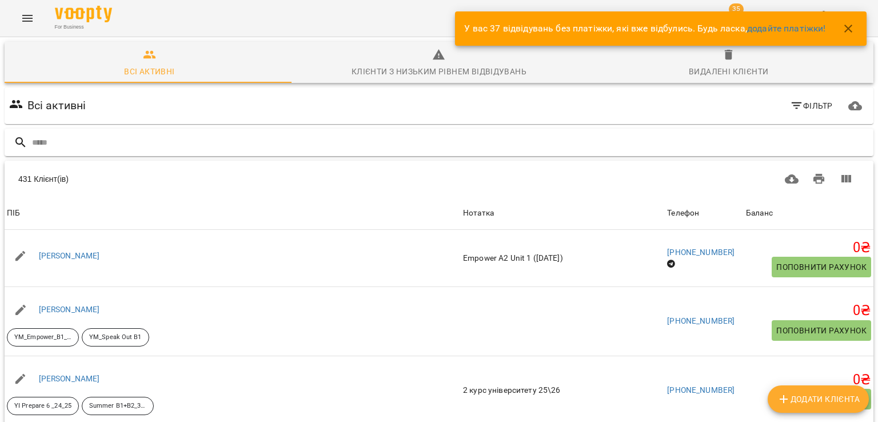
click at [208, 147] on input "text" at bounding box center [450, 142] width 837 height 19
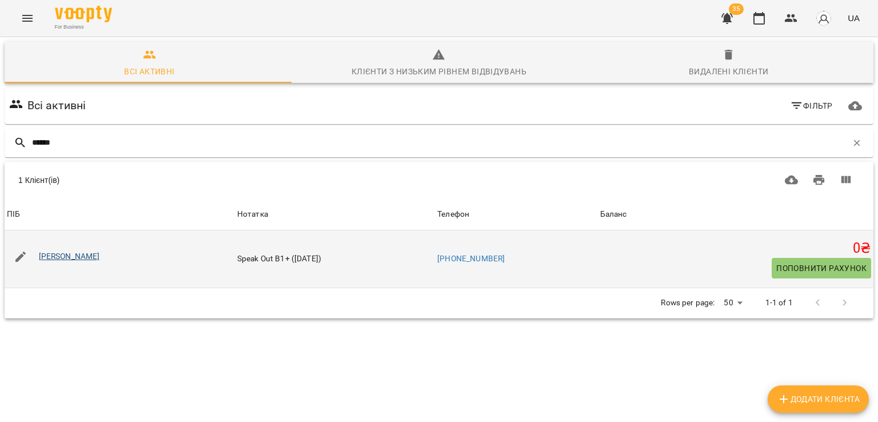
type input "******"
click at [77, 256] on link "[PERSON_NAME]" at bounding box center [69, 256] width 61 height 9
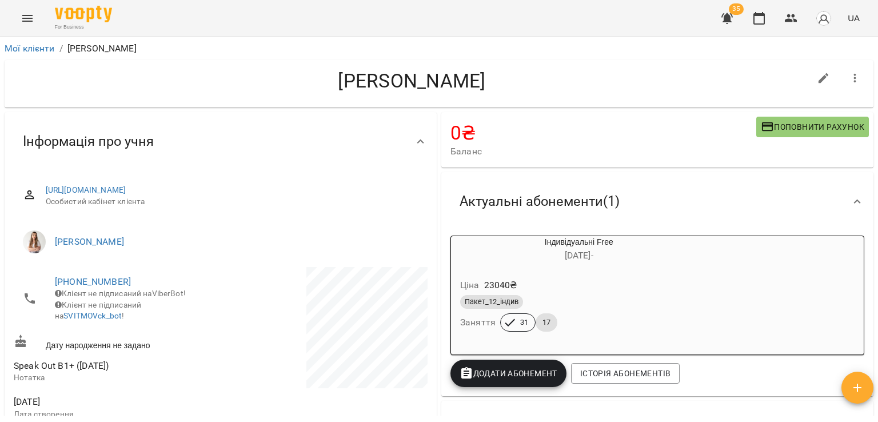
click at [273, 23] on div "For Business 35 UA" at bounding box center [439, 18] width 878 height 37
click at [118, 84] on h4 "[PERSON_NAME]" at bounding box center [412, 80] width 796 height 23
drag, startPoint x: 165, startPoint y: 77, endPoint x: 176, endPoint y: 73, distance: 11.8
click at [165, 77] on h4 "[PERSON_NAME]" at bounding box center [412, 80] width 796 height 23
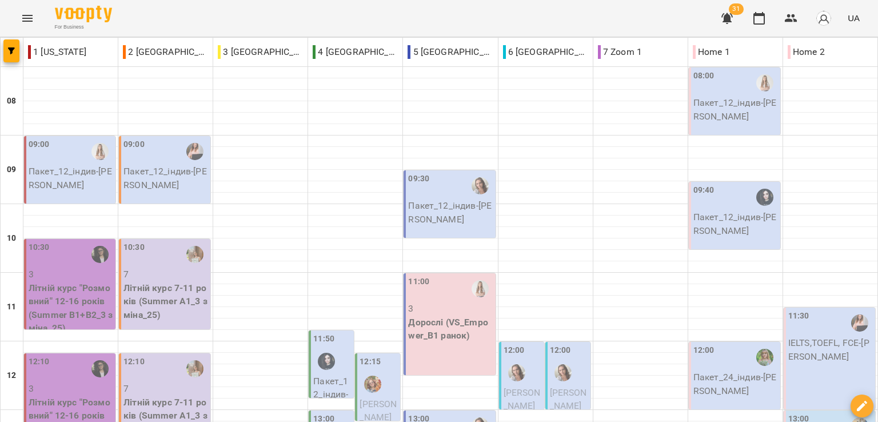
click at [202, 24] on div "For Business 31 UA" at bounding box center [439, 18] width 878 height 37
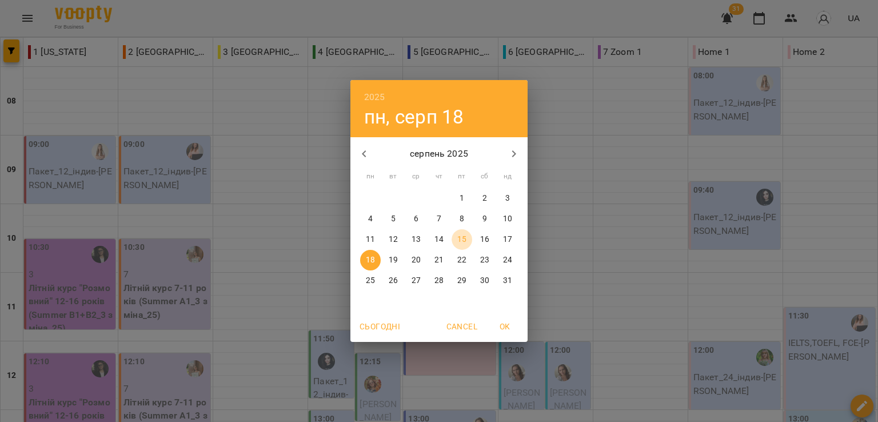
click at [460, 238] on p "15" at bounding box center [461, 239] width 9 height 11
type input "**********"
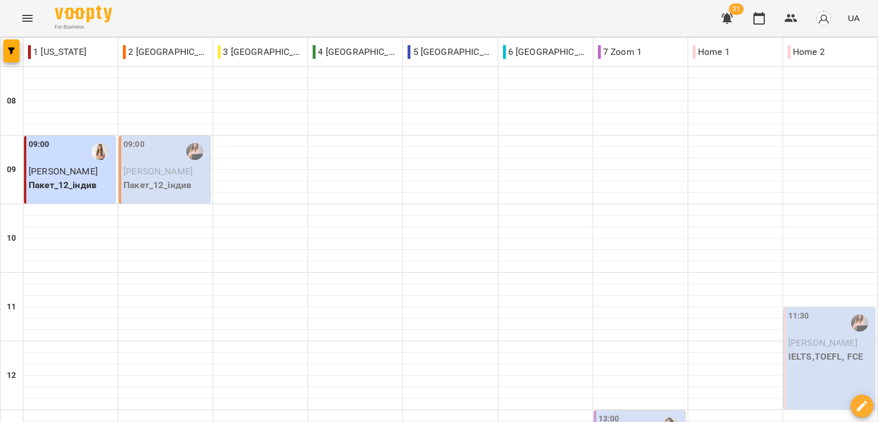
scroll to position [229, 0]
click at [314, 14] on div "For Business 29 UA" at bounding box center [439, 18] width 878 height 37
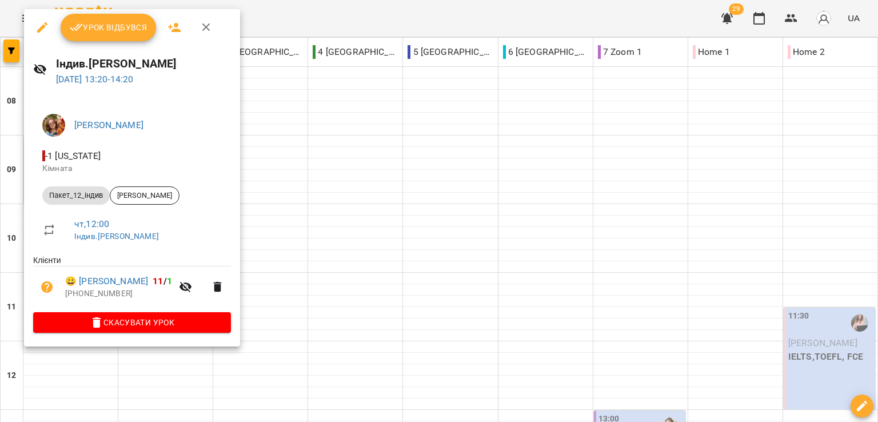
click at [101, 324] on icon "button" at bounding box center [97, 322] width 8 height 10
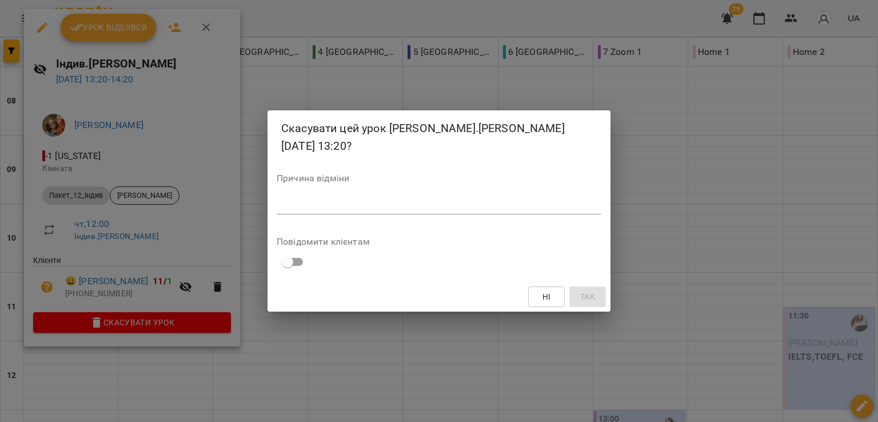
click at [398, 208] on textarea at bounding box center [439, 205] width 325 height 11
type textarea "*******"
click at [585, 296] on span "Так" at bounding box center [587, 297] width 15 height 14
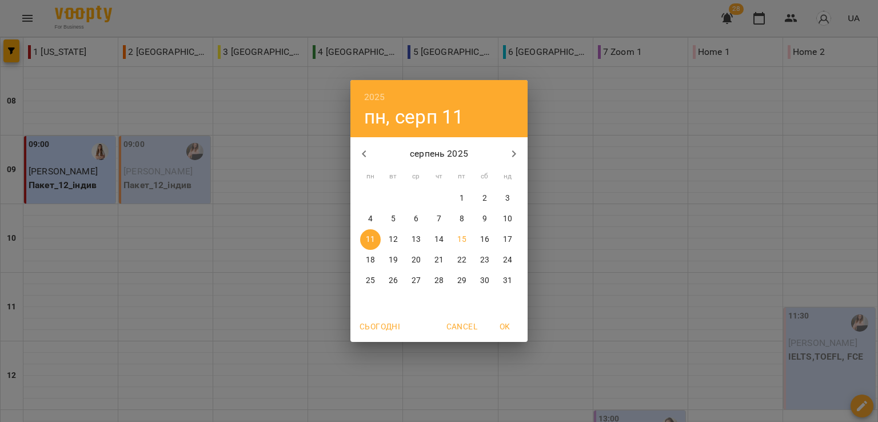
click at [366, 257] on p "18" at bounding box center [370, 259] width 9 height 11
type input "**********"
